Goal: Task Accomplishment & Management: Manage account settings

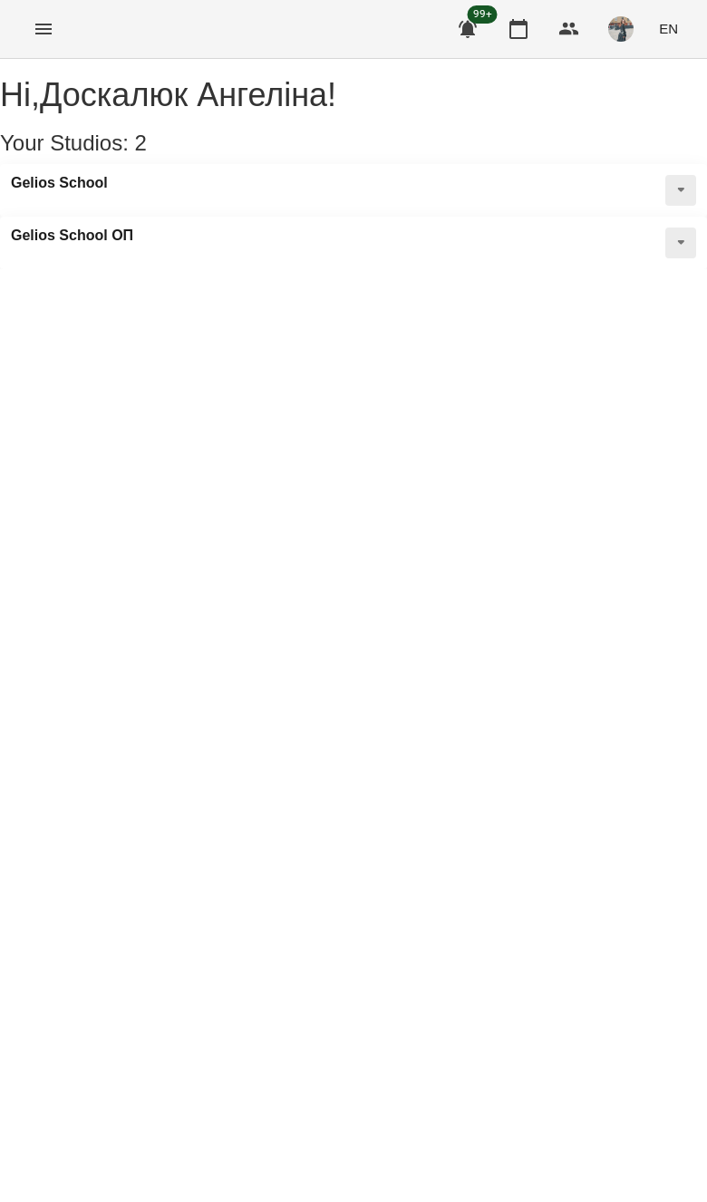
click at [57, 14] on button "Menu" at bounding box center [44, 29] width 44 height 44
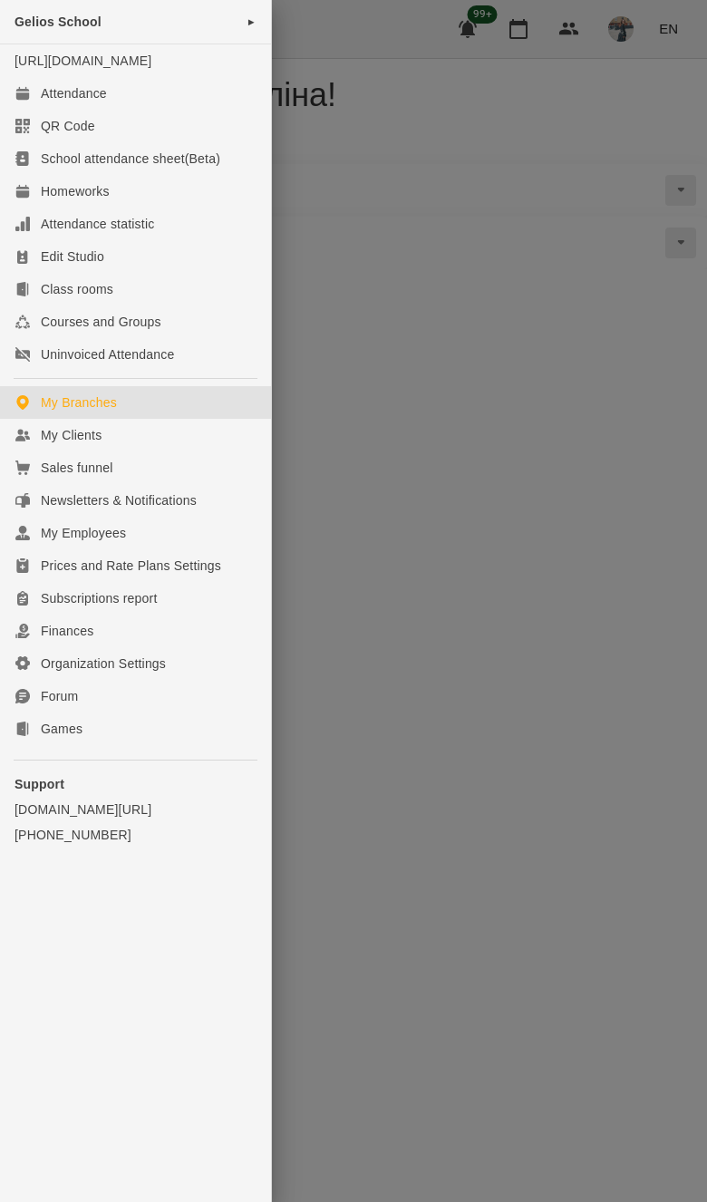
click at [202, 451] on link "My Clients" at bounding box center [135, 435] width 271 height 33
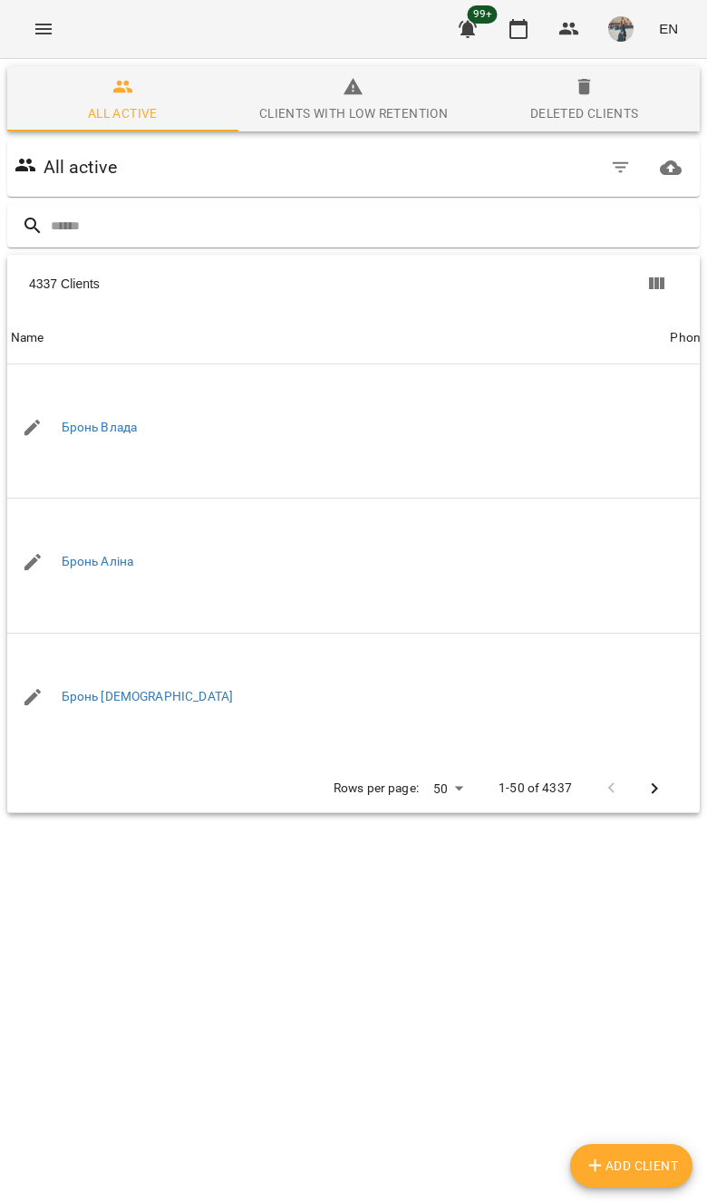
click at [449, 218] on input "text" at bounding box center [372, 226] width 642 height 30
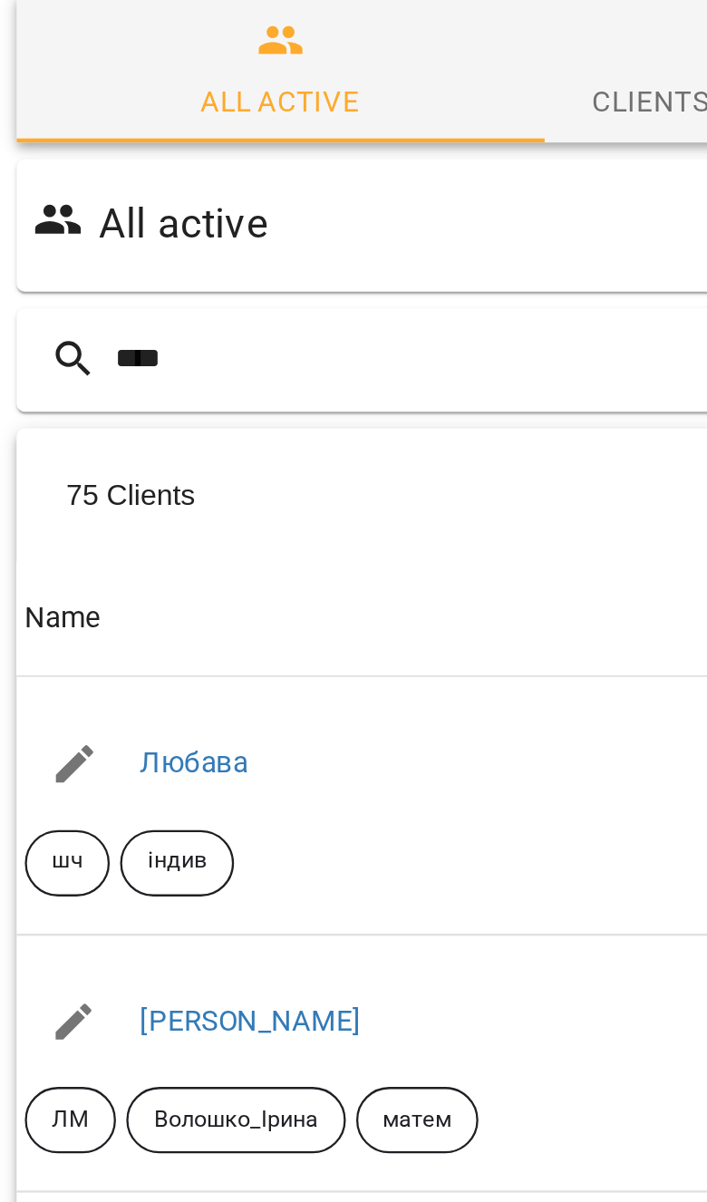
type input "****"
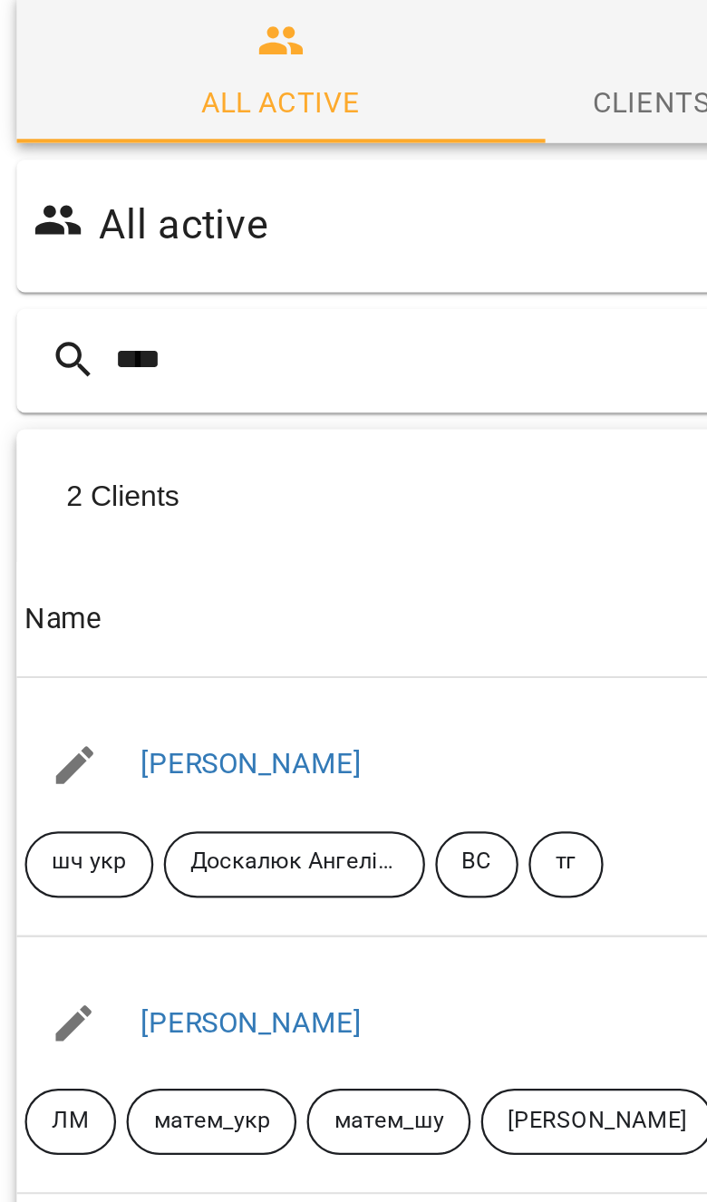
click at [130, 395] on link "[PERSON_NAME]" at bounding box center [110, 402] width 97 height 15
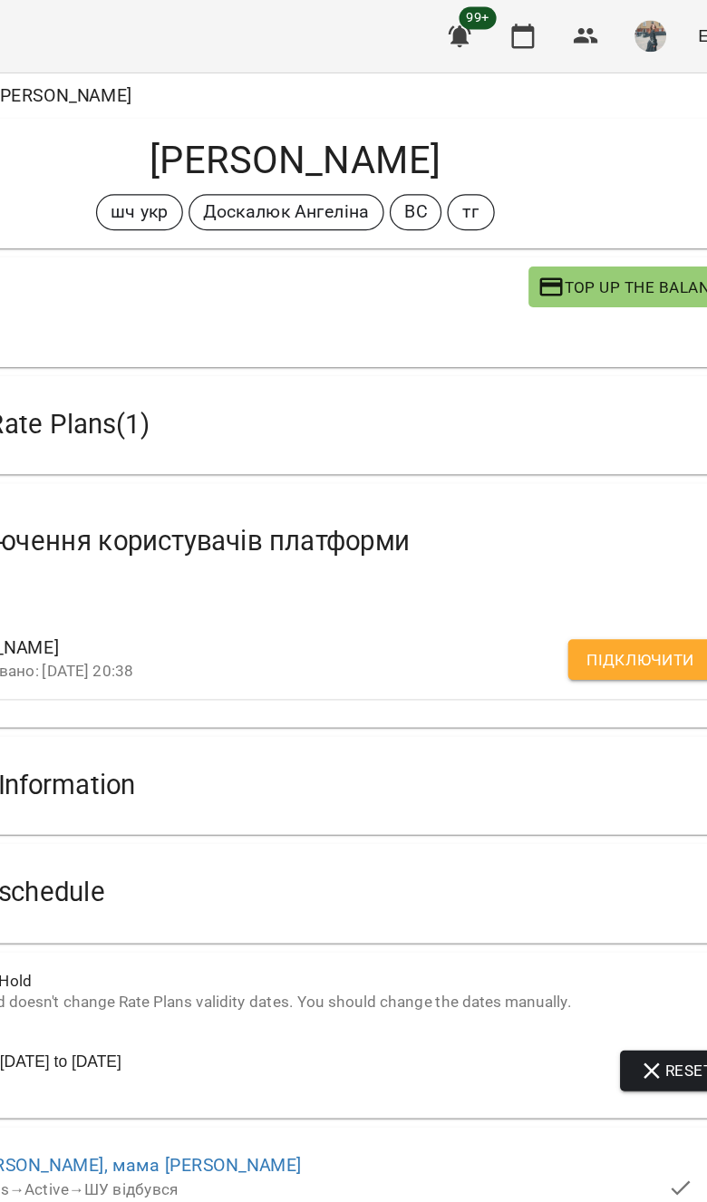
click at [494, 501] on div "[PERSON_NAME]: [DATE] 20:38" at bounding box center [353, 529] width 663 height 65
click at [460, 503] on div "[PERSON_NAME]: [DATE] 20:38" at bounding box center [353, 529] width 663 height 65
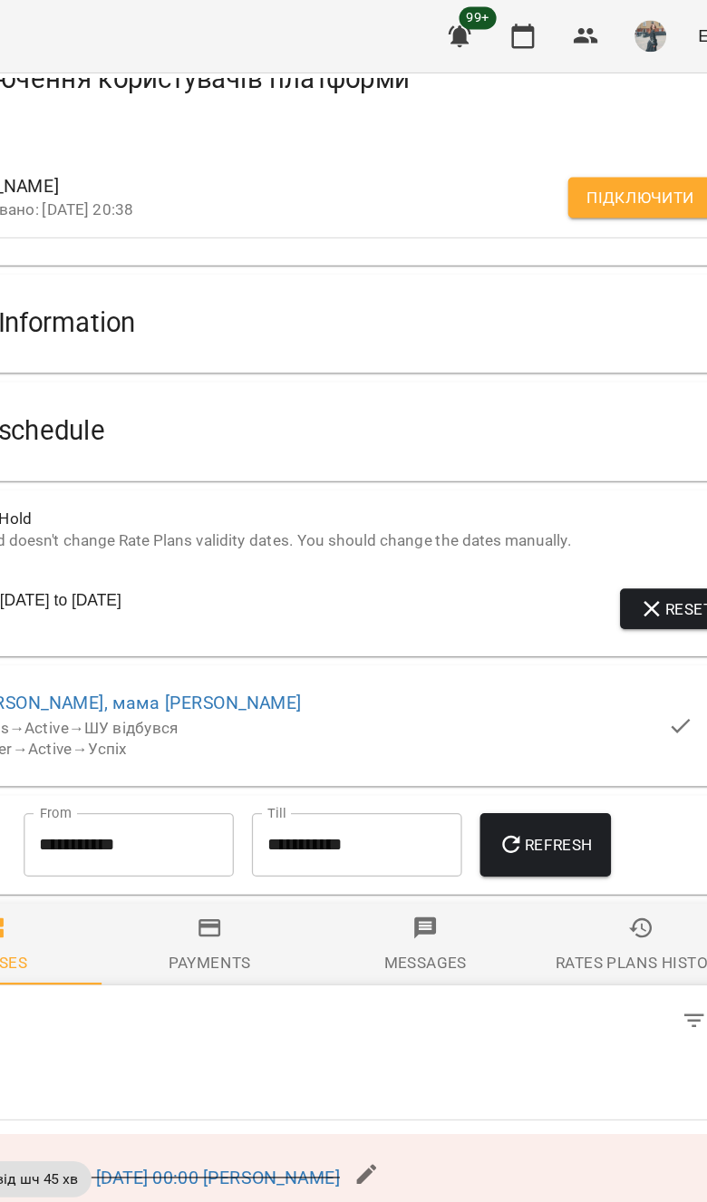
scroll to position [369, 0]
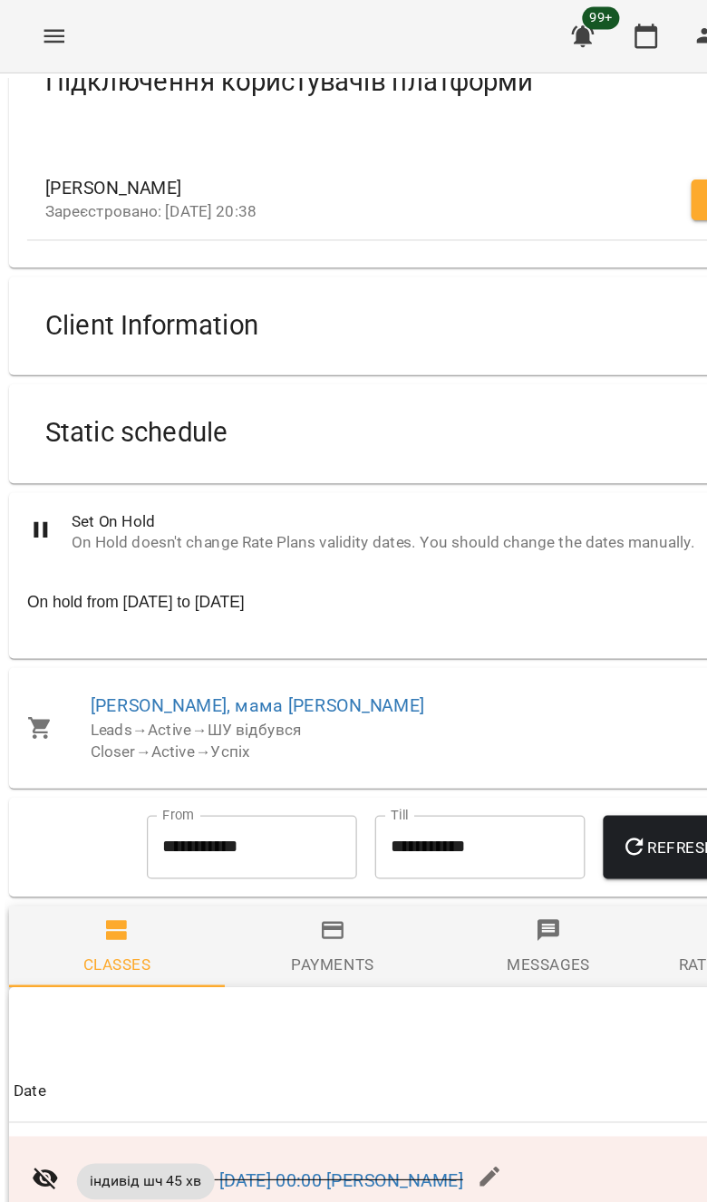
click at [506, 358] on div "Static schedule" at bounding box center [337, 347] width 631 height 57
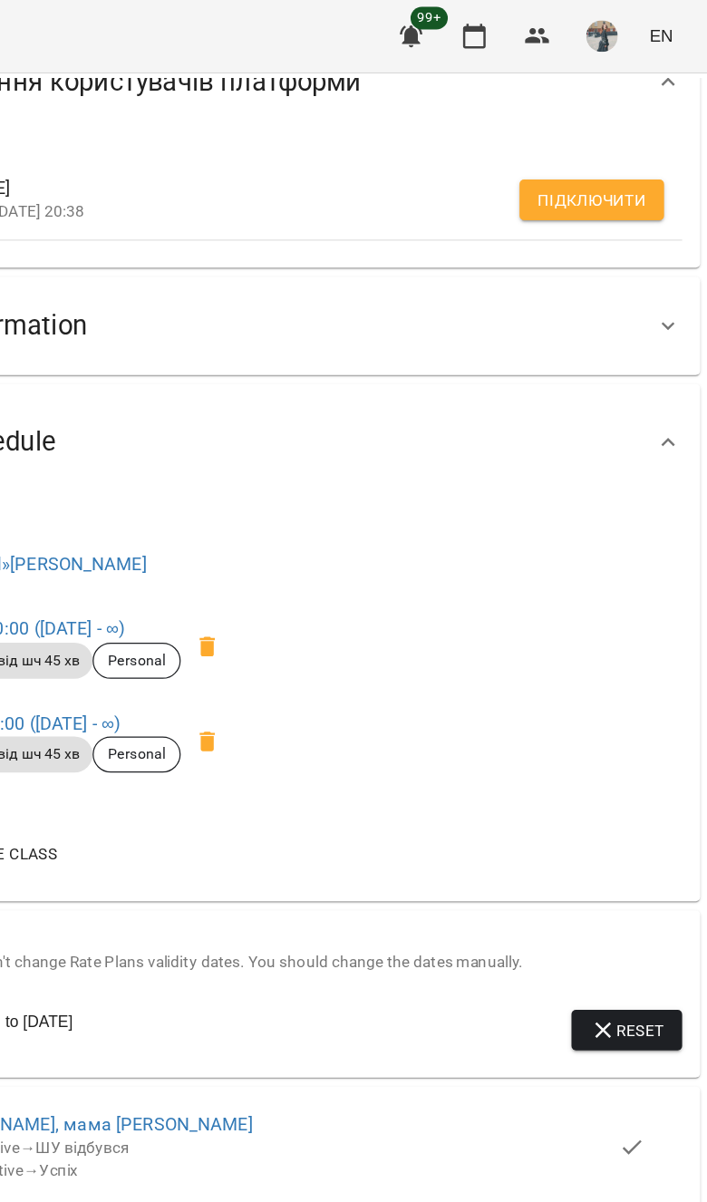
click at [569, 157] on span "Підключити" at bounding box center [612, 161] width 87 height 22
